Goal: Navigation & Orientation: Find specific page/section

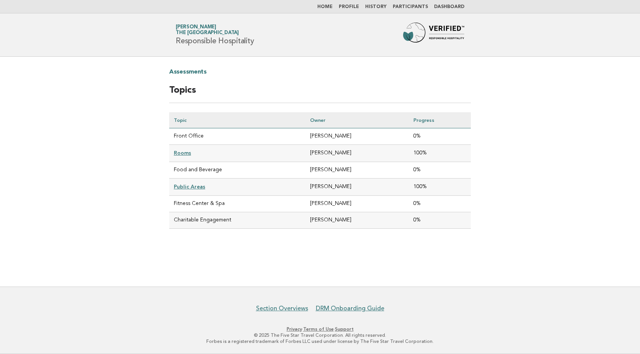
click at [333, 5] on link "Home" at bounding box center [324, 7] width 15 height 5
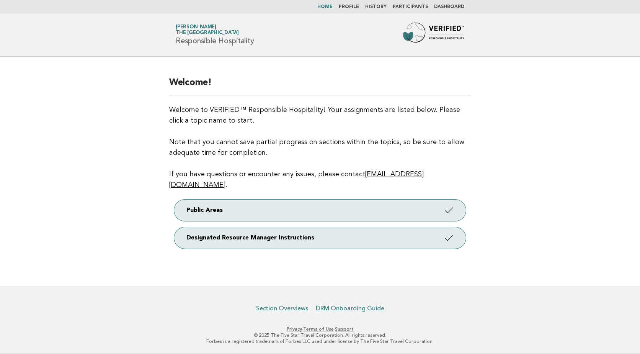
click at [413, 5] on link "Participants" at bounding box center [410, 7] width 35 height 5
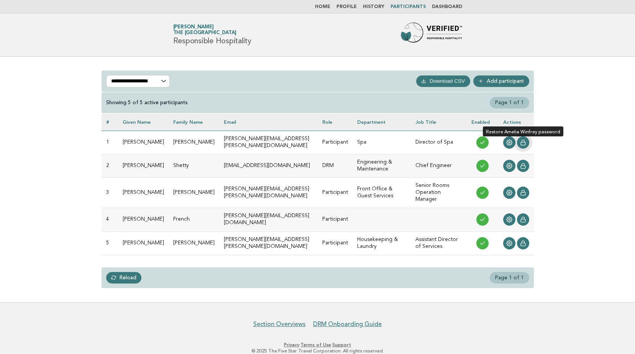
click at [521, 140] on icon at bounding box center [523, 142] width 6 height 6
click at [325, 8] on link "Home" at bounding box center [322, 7] width 15 height 5
